Goal: Information Seeking & Learning: Learn about a topic

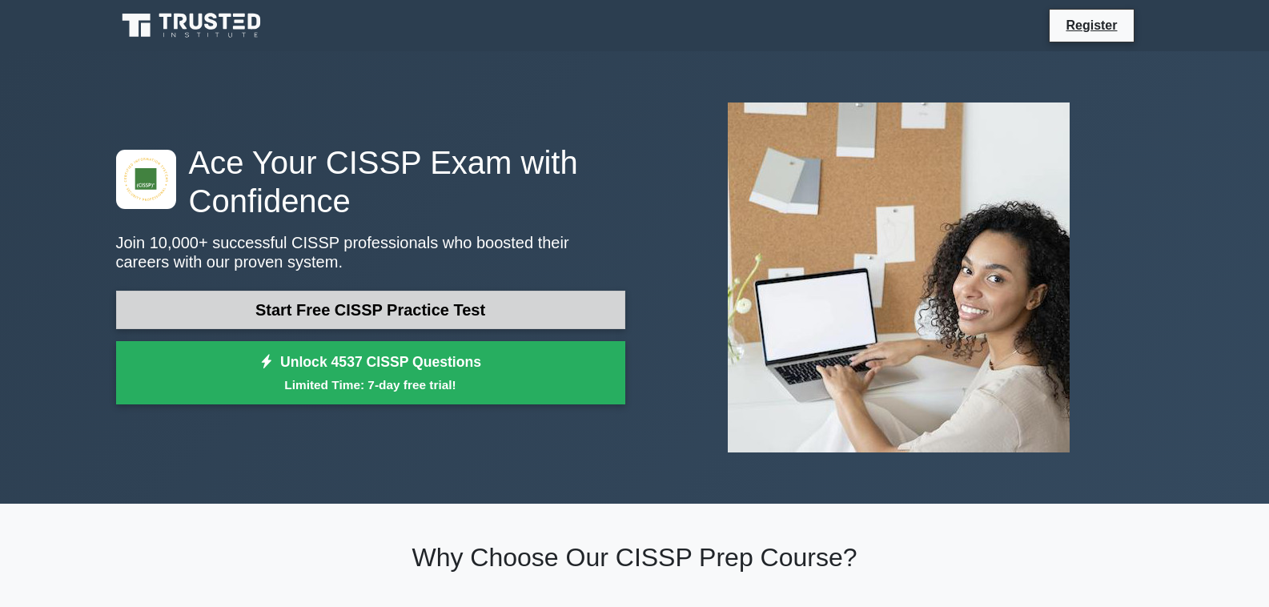
click at [455, 311] on link "Start Free CISSP Practice Test" at bounding box center [370, 310] width 509 height 38
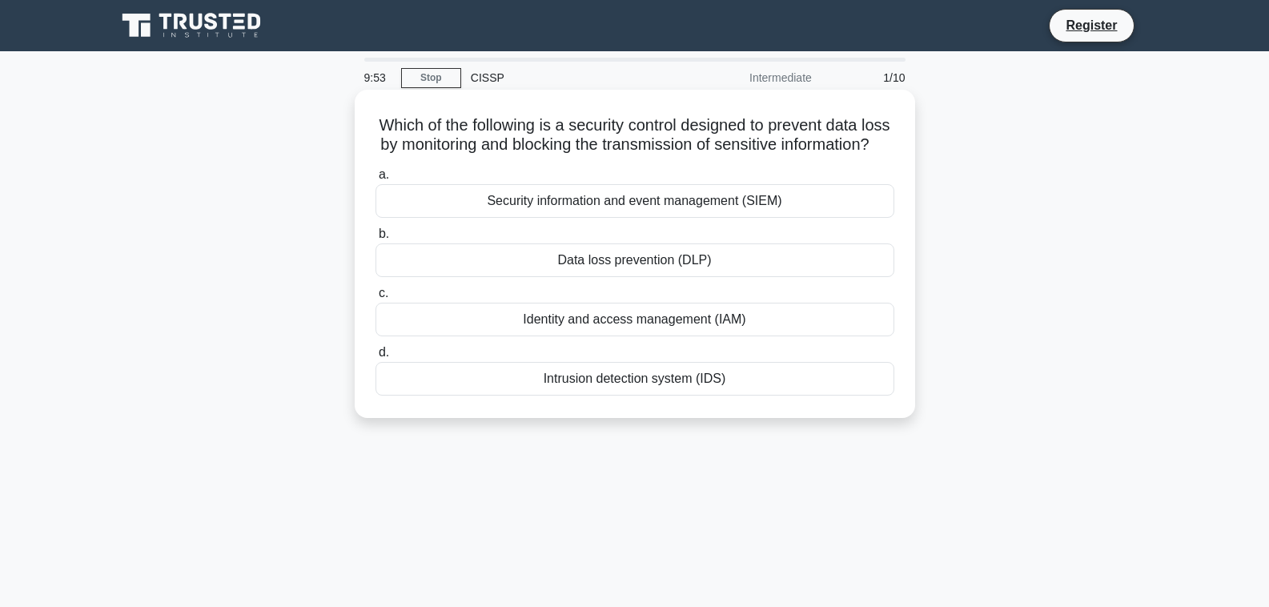
click at [656, 263] on div "Data loss prevention (DLP)" at bounding box center [635, 260] width 519 height 34
click at [376, 239] on input "b. Data loss prevention (DLP)" at bounding box center [376, 234] width 0 height 10
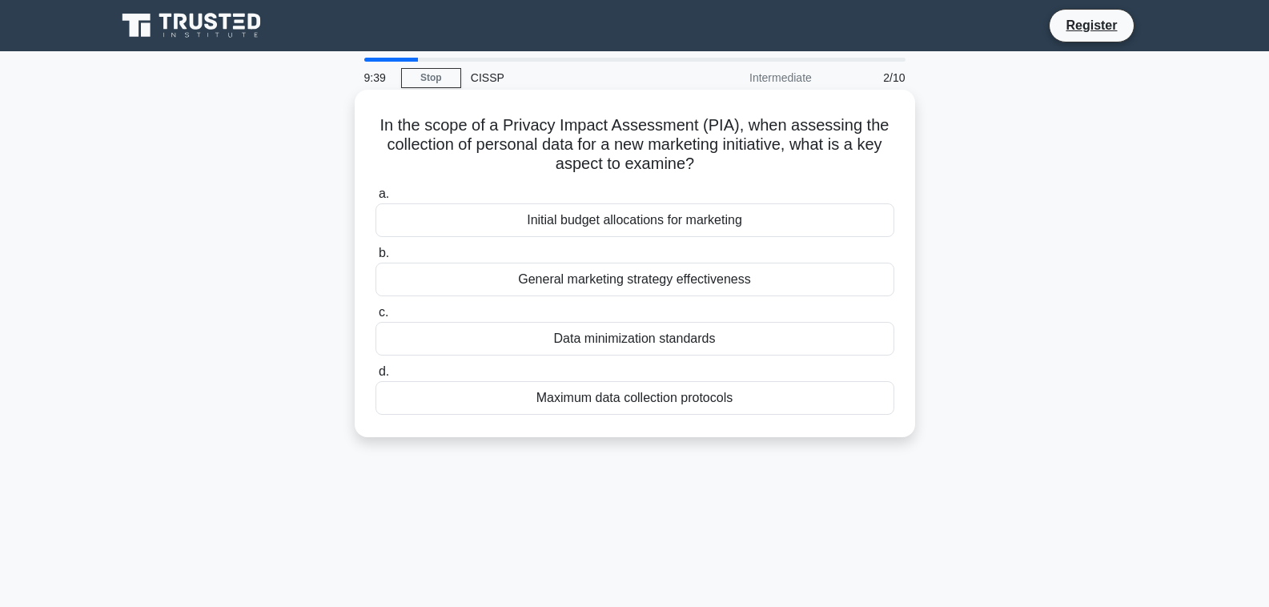
click at [575, 337] on div "Data minimization standards" at bounding box center [635, 339] width 519 height 34
click at [376, 318] on input "c. Data minimization standards" at bounding box center [376, 312] width 0 height 10
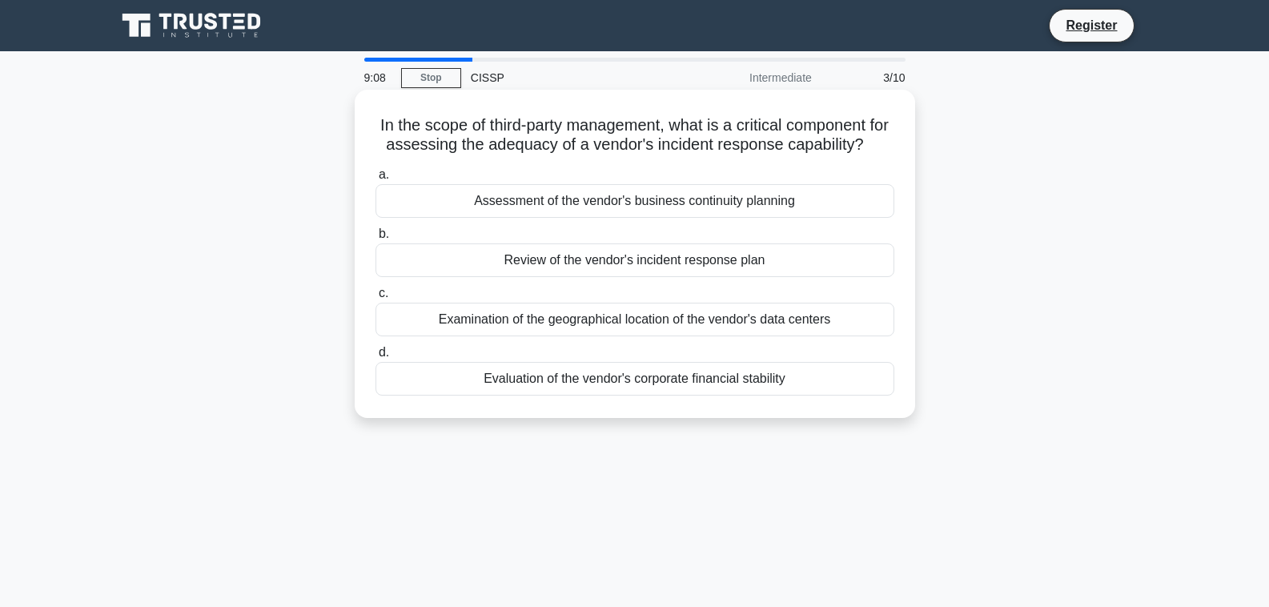
click at [675, 268] on div "Review of the vendor's incident response plan" at bounding box center [635, 260] width 519 height 34
click at [376, 239] on input "b. Review of the vendor's incident response plan" at bounding box center [376, 234] width 0 height 10
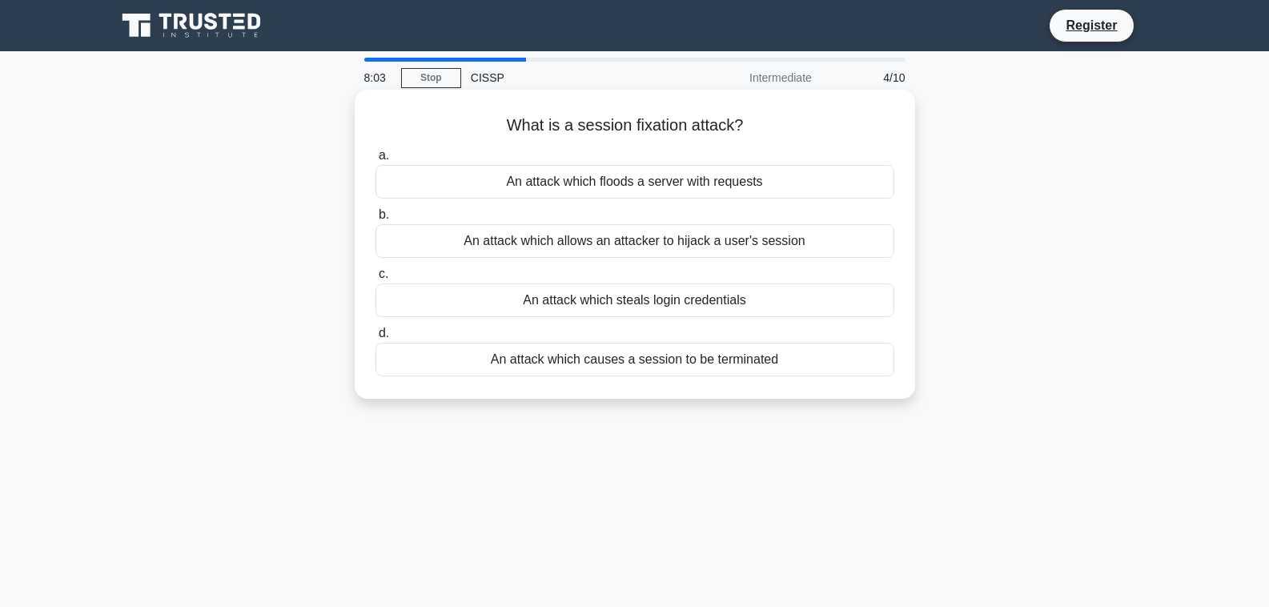
click at [609, 298] on div "An attack which steals login credentials" at bounding box center [635, 300] width 519 height 34
click at [376, 279] on input "c. An attack which steals login credentials" at bounding box center [376, 274] width 0 height 10
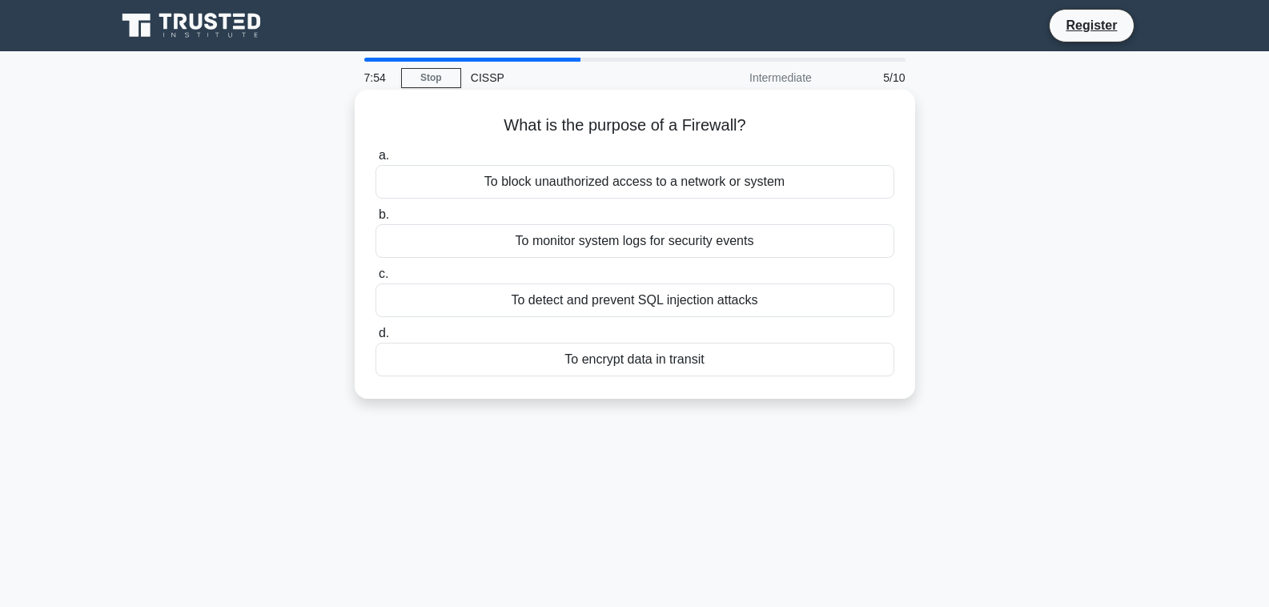
click at [589, 184] on div "To block unauthorized access to a network or system" at bounding box center [635, 182] width 519 height 34
click at [376, 161] on input "a. To block unauthorized access to a network or system" at bounding box center [376, 156] width 0 height 10
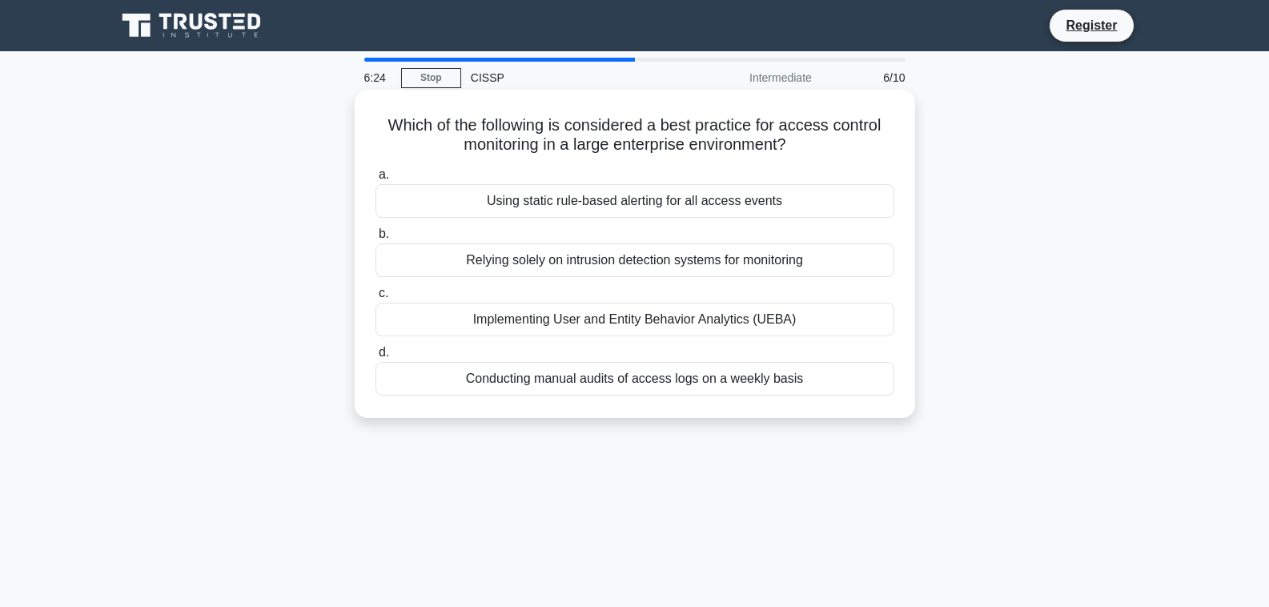
click at [585, 319] on div "Implementing User and Entity Behavior Analytics (UEBA)" at bounding box center [635, 320] width 519 height 34
click at [376, 299] on input "c. Implementing User and Entity Behavior Analytics (UEBA)" at bounding box center [376, 293] width 0 height 10
